Goal: Information Seeking & Learning: Learn about a topic

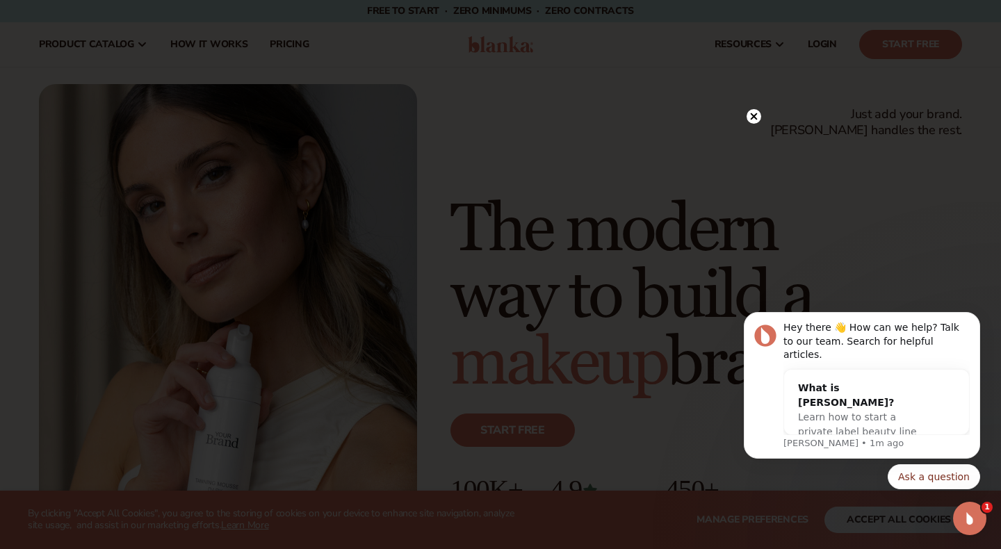
click at [754, 115] on circle at bounding box center [754, 116] width 15 height 15
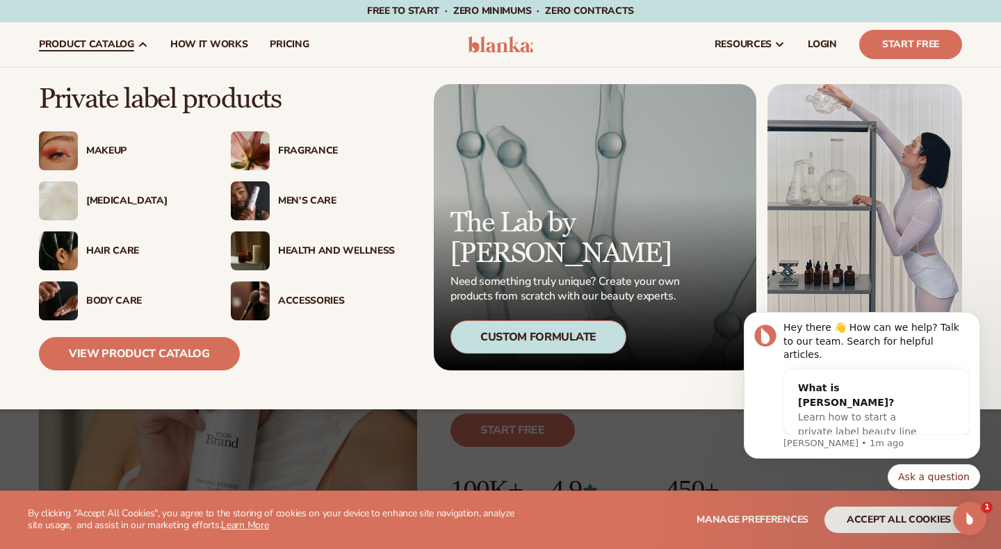
click at [124, 200] on div "[MEDICAL_DATA]" at bounding box center [144, 201] width 117 height 12
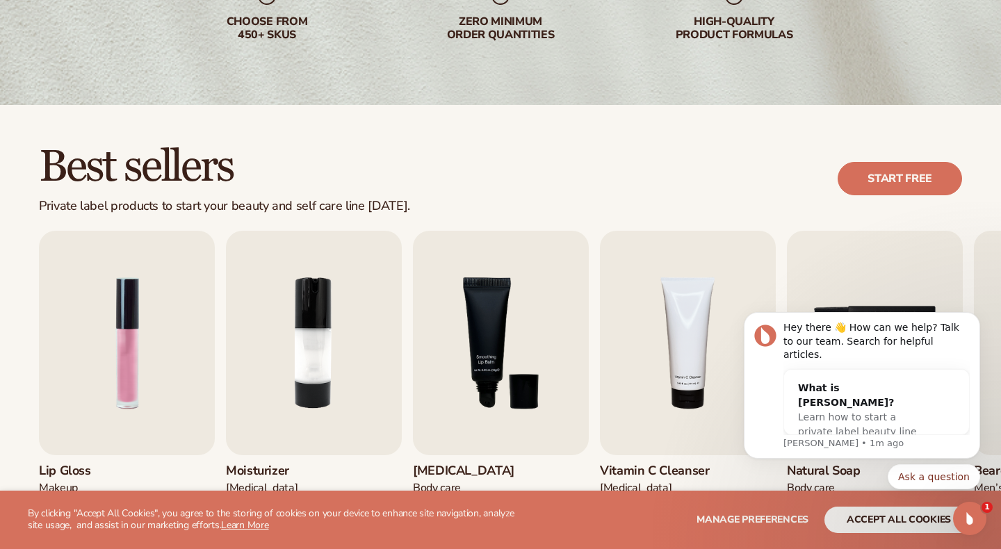
scroll to position [268, 0]
click at [978, 320] on icon "Dismiss notification" at bounding box center [977, 317] width 8 height 8
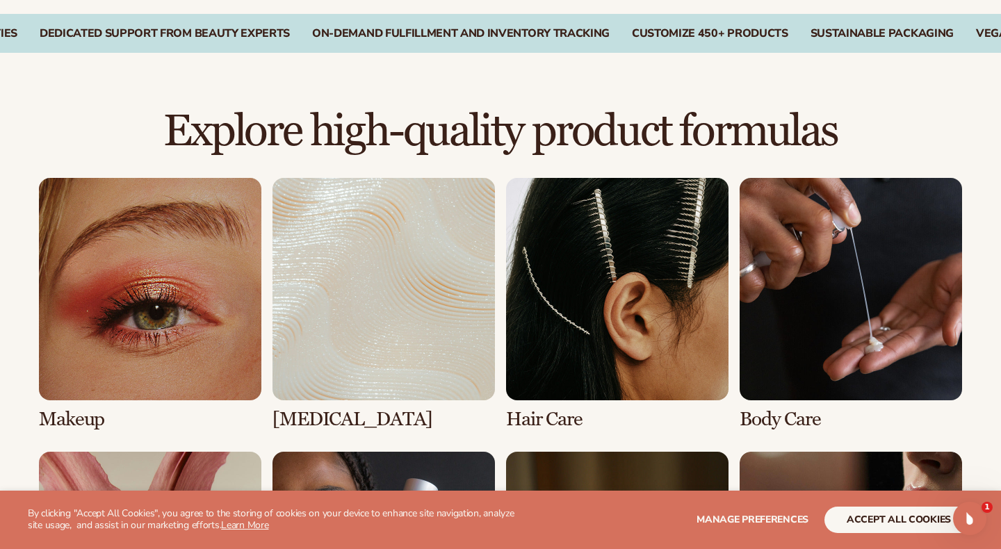
scroll to position [871, 0]
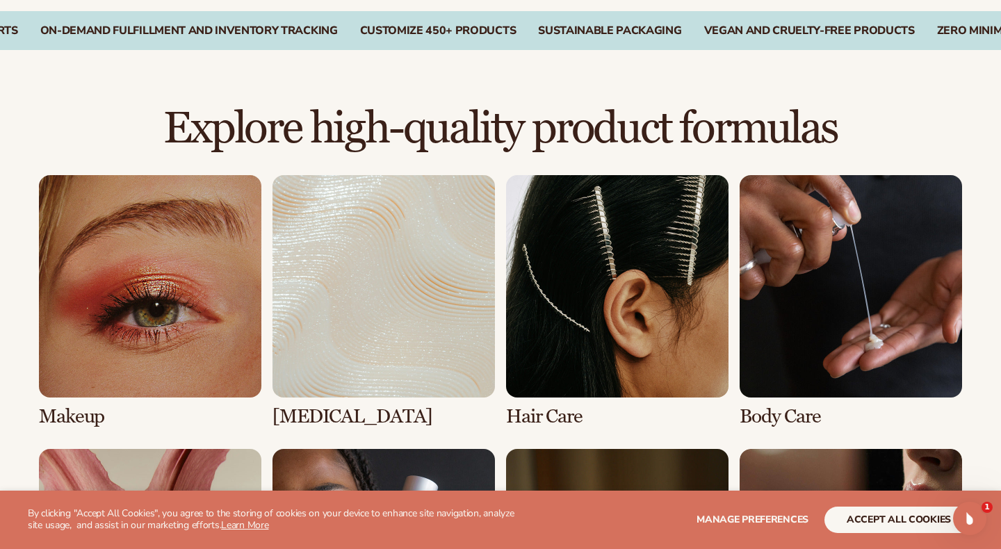
click at [311, 327] on link "2 / 8" at bounding box center [384, 301] width 222 height 252
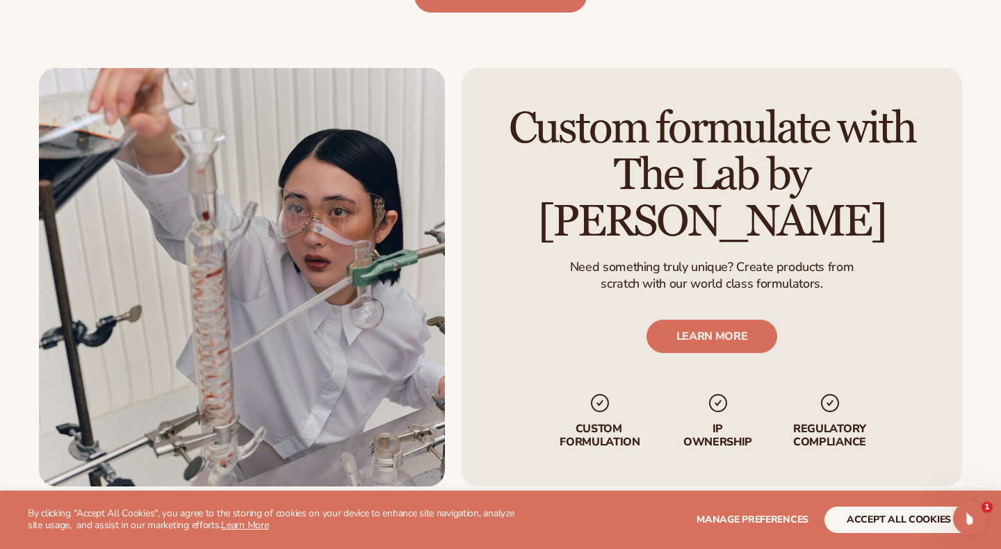
scroll to position [1658, 0]
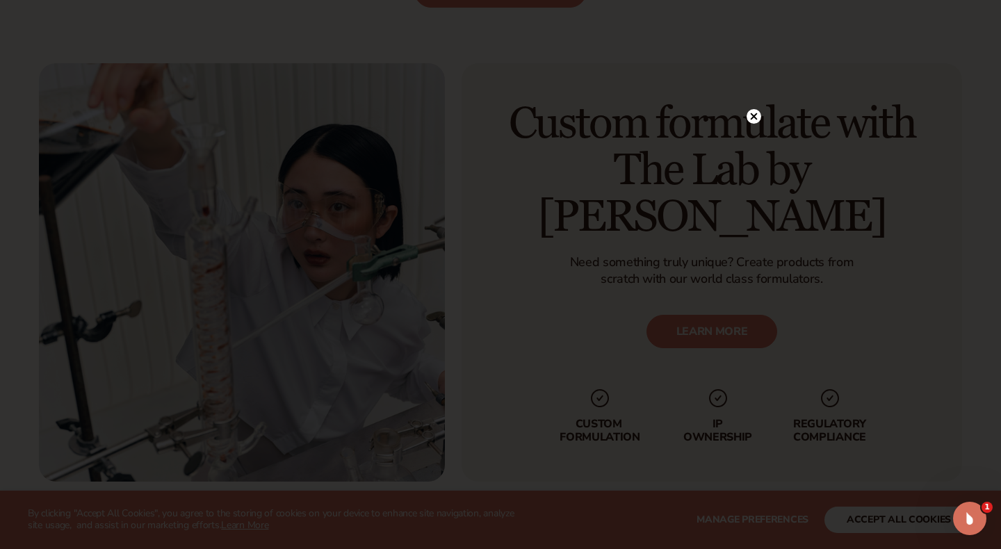
click at [747, 118] on circle at bounding box center [754, 116] width 15 height 15
